Goal: Task Accomplishment & Management: Use online tool/utility

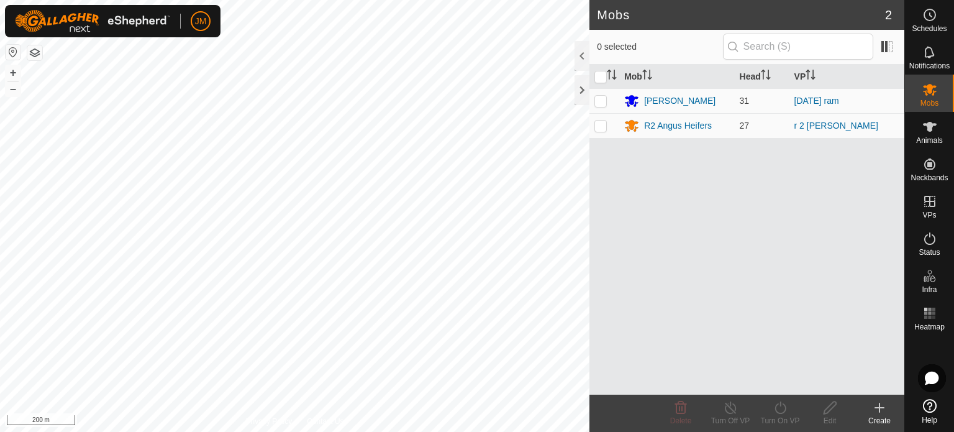
click at [881, 410] on icon at bounding box center [879, 407] width 15 height 15
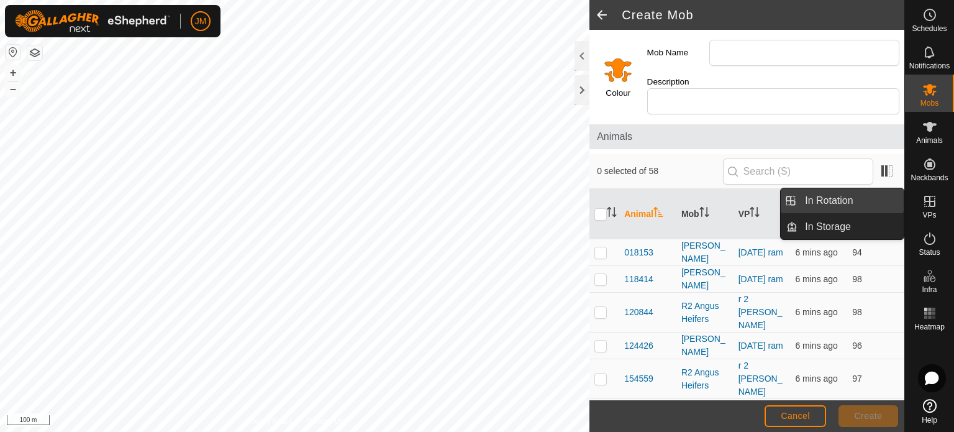
click at [846, 203] on link "In Rotation" at bounding box center [850, 200] width 106 height 25
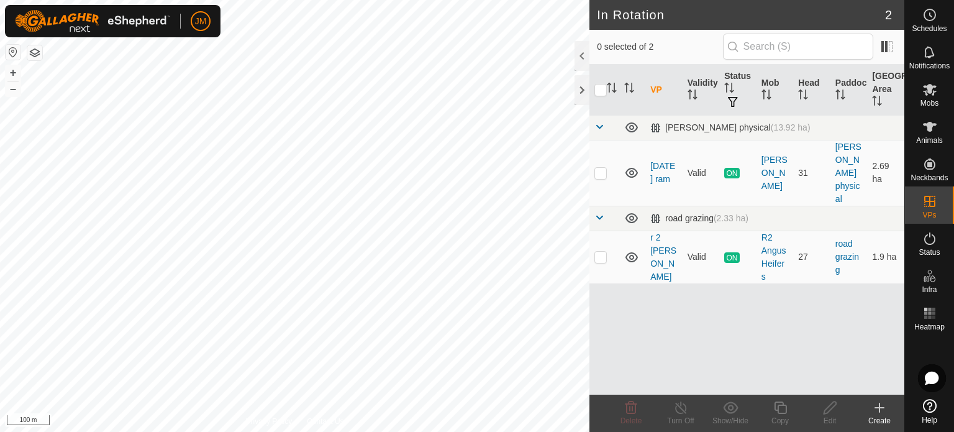
click at [878, 405] on icon at bounding box center [879, 407] width 15 height 15
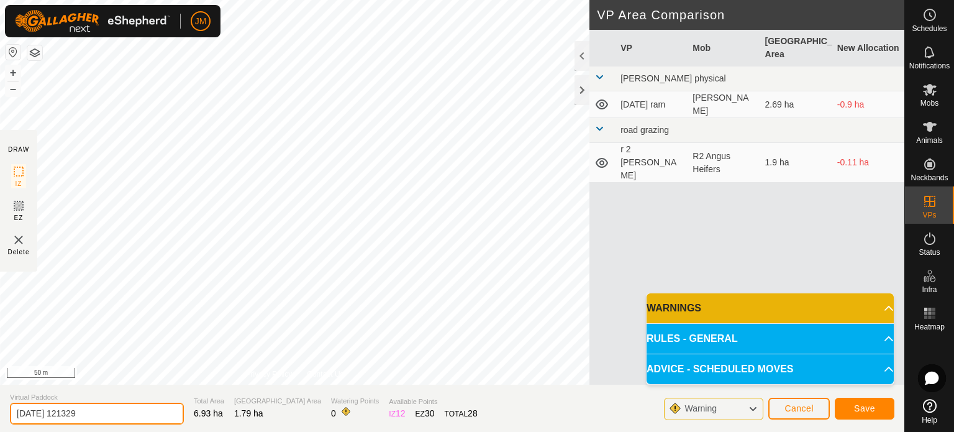
click at [108, 411] on input "[DATE] 121329" at bounding box center [97, 413] width 174 height 22
type input "2"
type input "[DATE] new road"
click at [852, 404] on button "Save" at bounding box center [865, 408] width 60 height 22
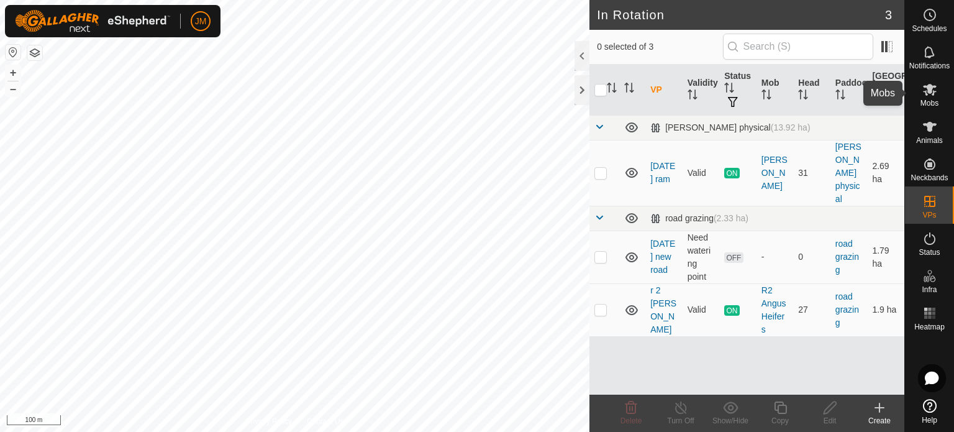
click at [934, 91] on icon at bounding box center [930, 90] width 14 height 12
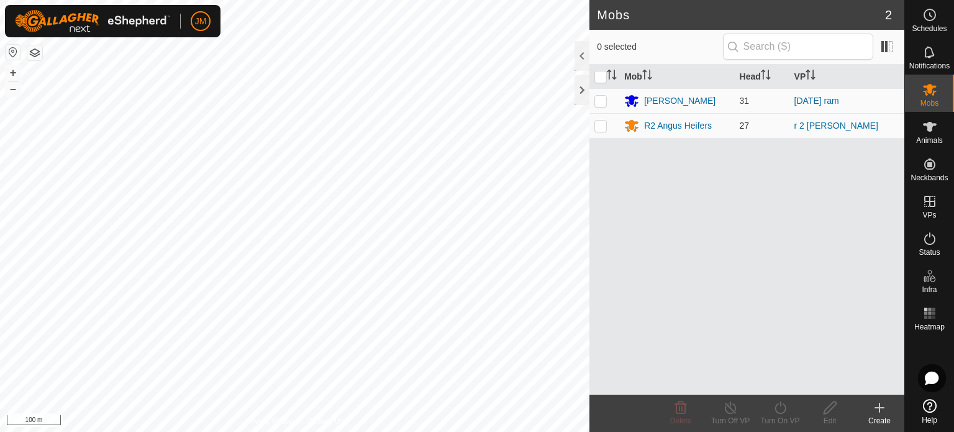
click at [597, 126] on p-checkbox at bounding box center [600, 125] width 12 height 10
checkbox input "true"
click at [782, 414] on icon at bounding box center [780, 407] width 16 height 15
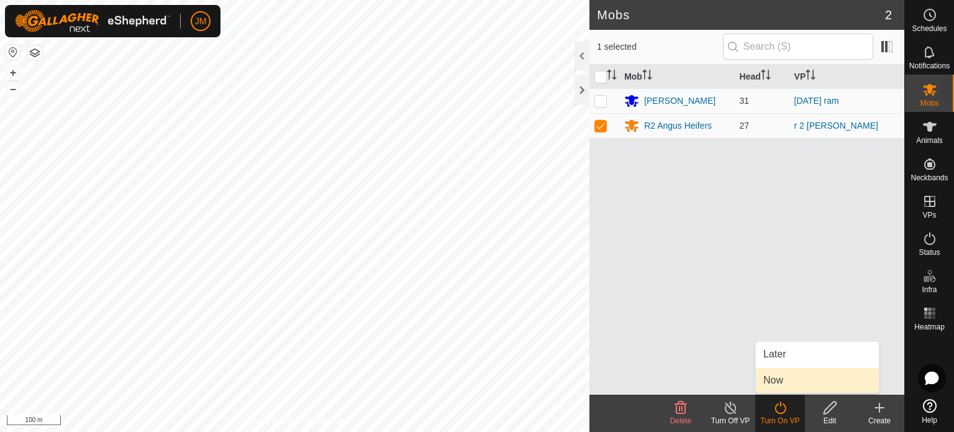
click at [780, 379] on link "Now" at bounding box center [817, 380] width 123 height 25
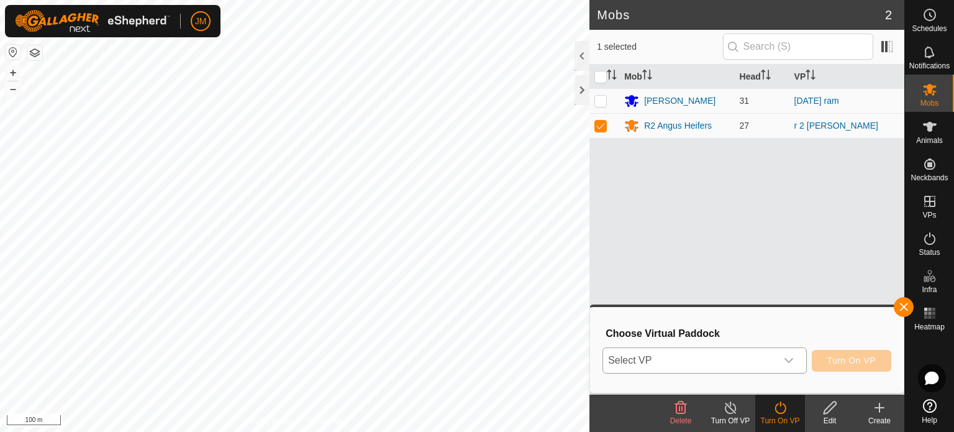
click at [756, 366] on span "Select VP" at bounding box center [689, 360] width 173 height 25
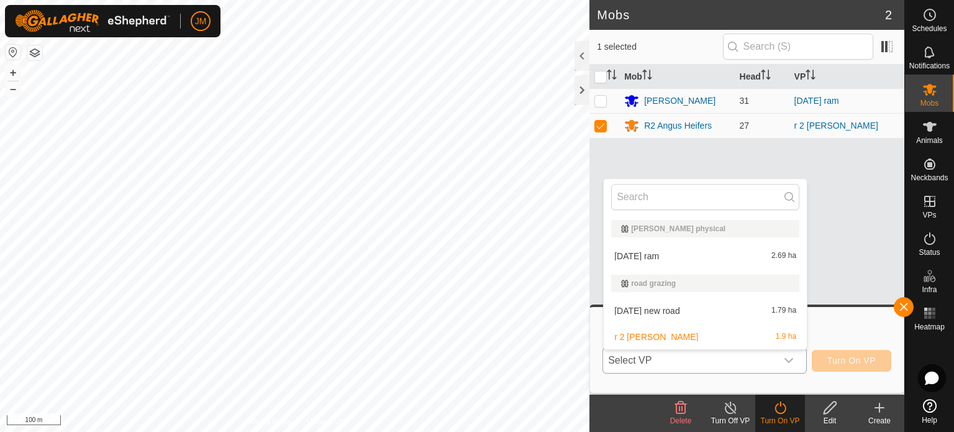
click at [734, 311] on li "[DATE] new road 1.79 ha" at bounding box center [705, 310] width 203 height 25
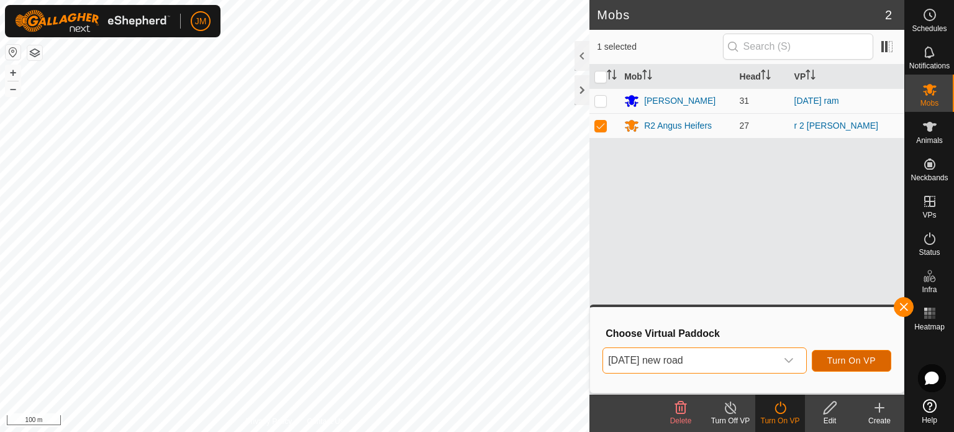
click at [849, 360] on span "Turn On VP" at bounding box center [851, 360] width 48 height 10
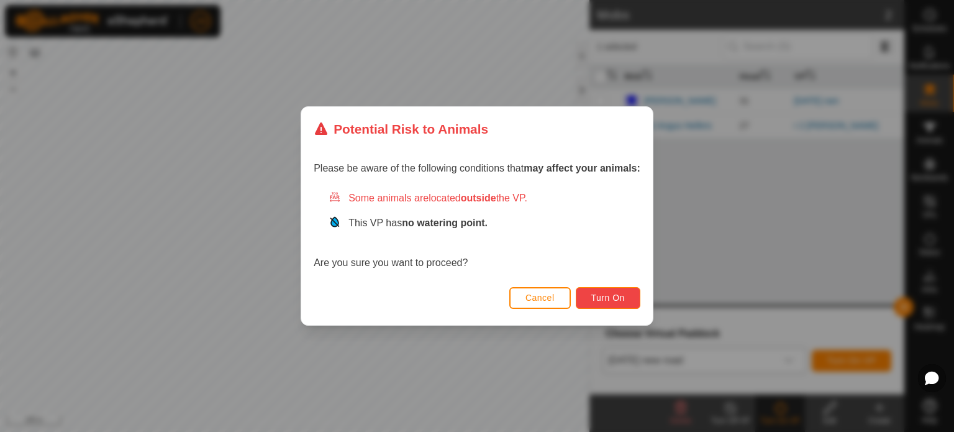
click at [594, 300] on span "Turn On" at bounding box center [608, 297] width 34 height 10
